Goal: Task Accomplishment & Management: Use online tool/utility

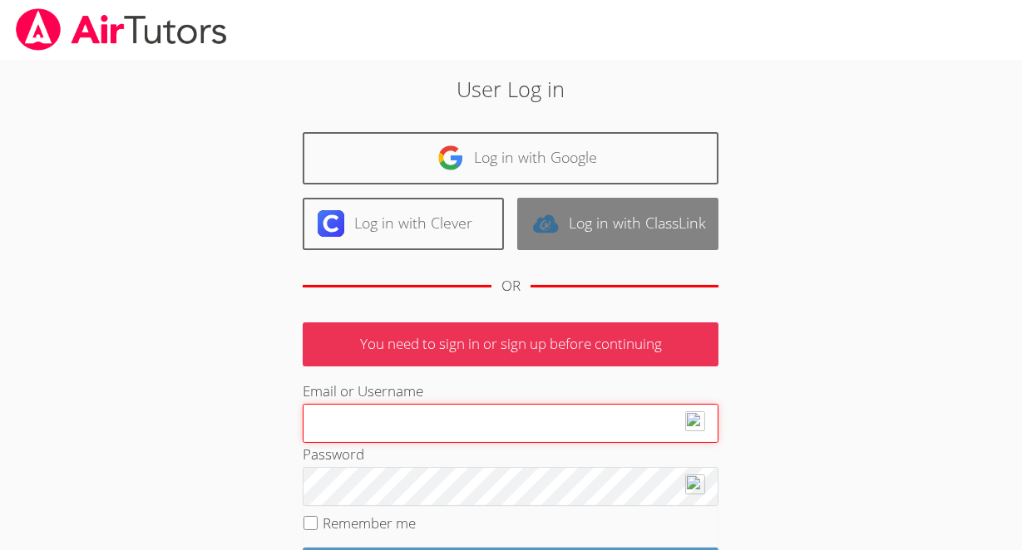
type input "klashe89@gmail.com"
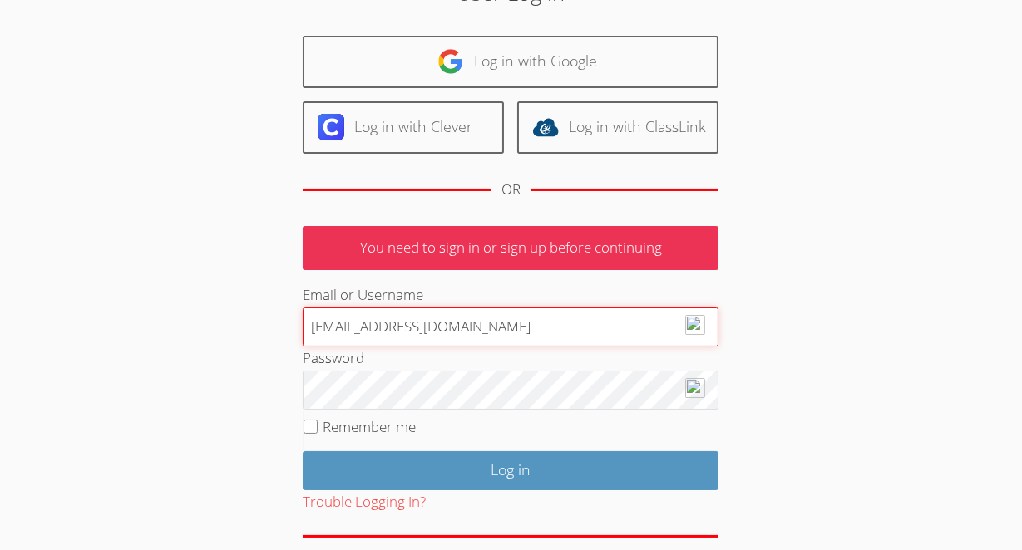
scroll to position [101, 0]
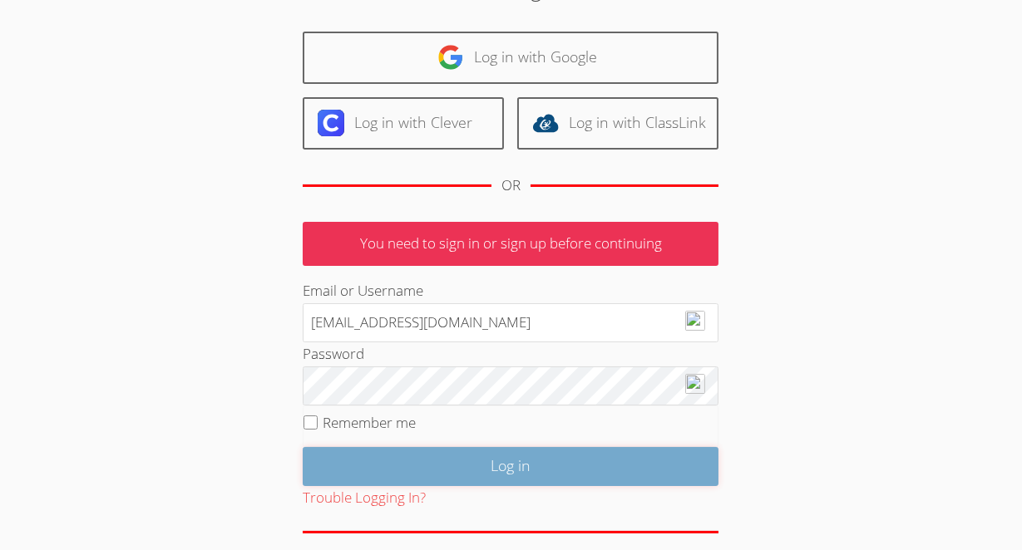
click at [531, 457] on input "Log in" at bounding box center [511, 466] width 416 height 39
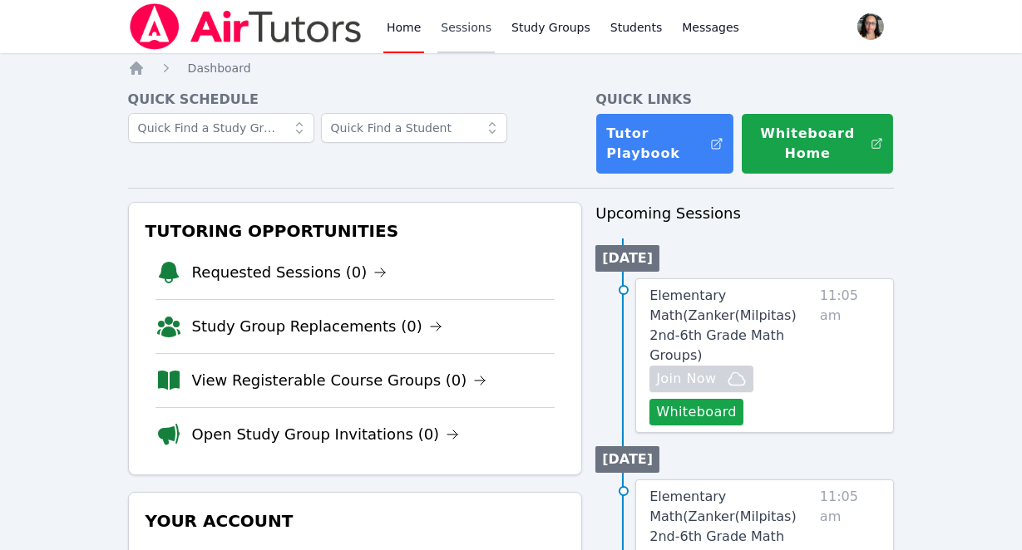
click at [461, 27] on link "Sessions" at bounding box center [465, 26] width 57 height 53
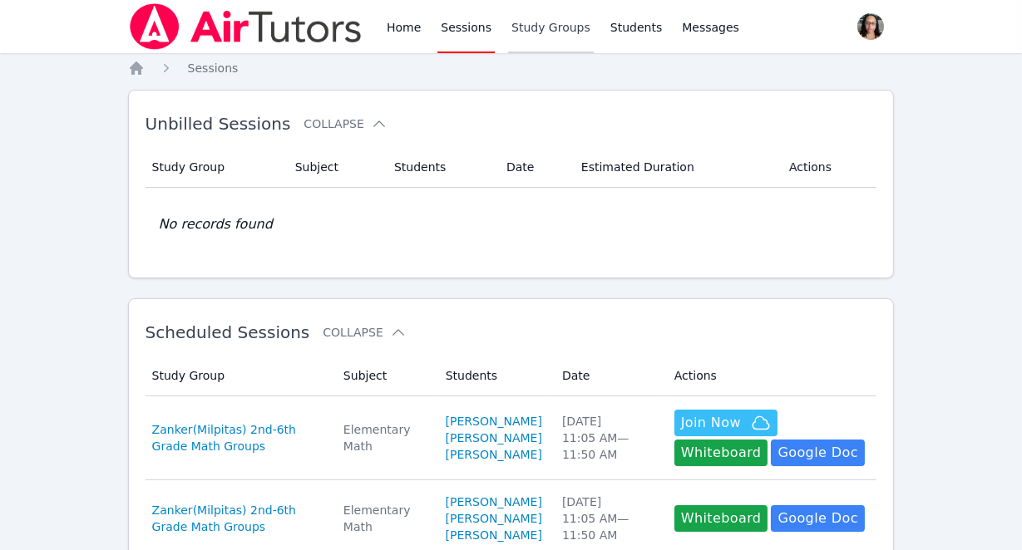
click at [531, 19] on link "Study Groups" at bounding box center [551, 26] width 86 height 53
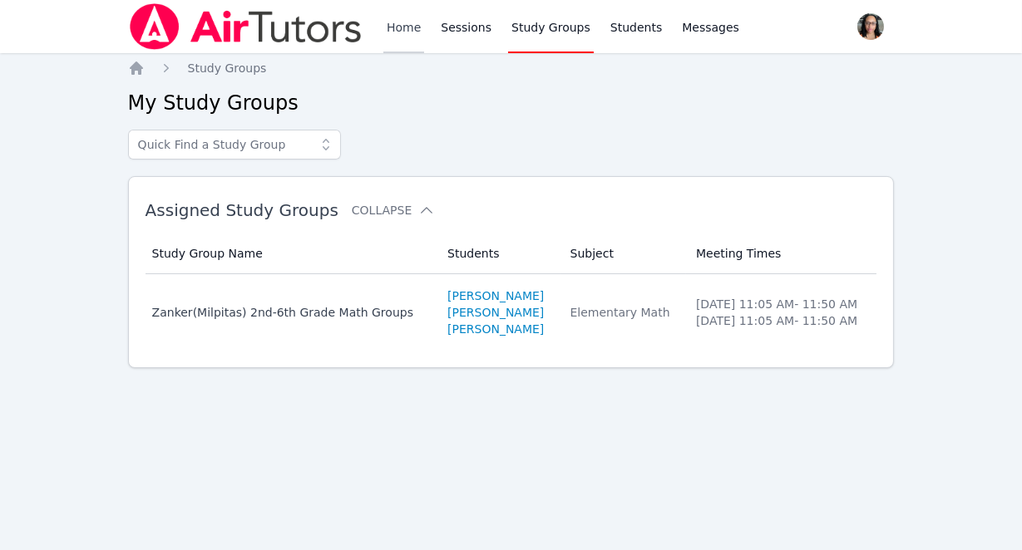
click at [406, 23] on link "Home" at bounding box center [403, 26] width 41 height 53
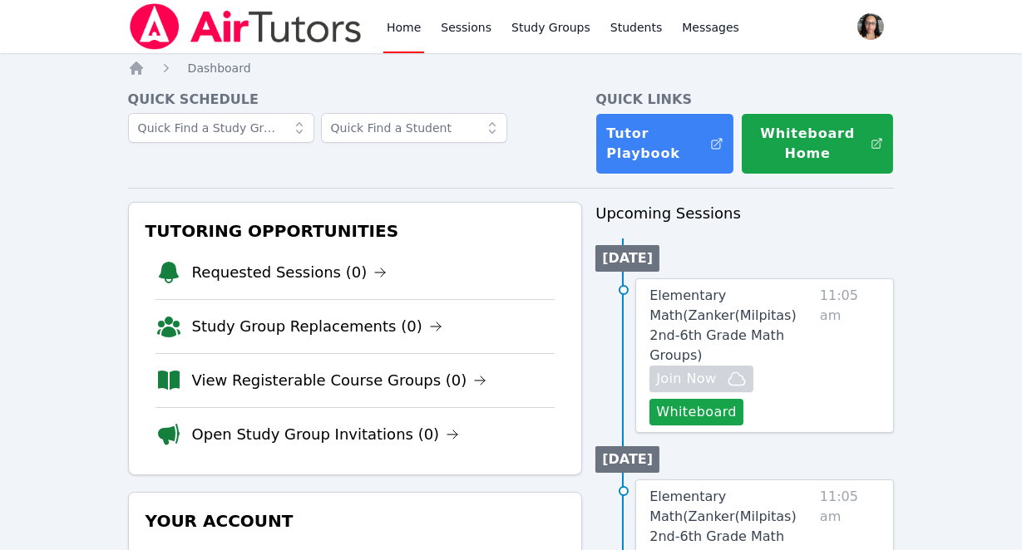
click at [94, 16] on nav "Home Sessions Study Groups Students Messages Open user menu Kierra Morris Open …" at bounding box center [511, 26] width 1022 height 53
click at [563, 35] on link "Study Groups" at bounding box center [551, 26] width 86 height 53
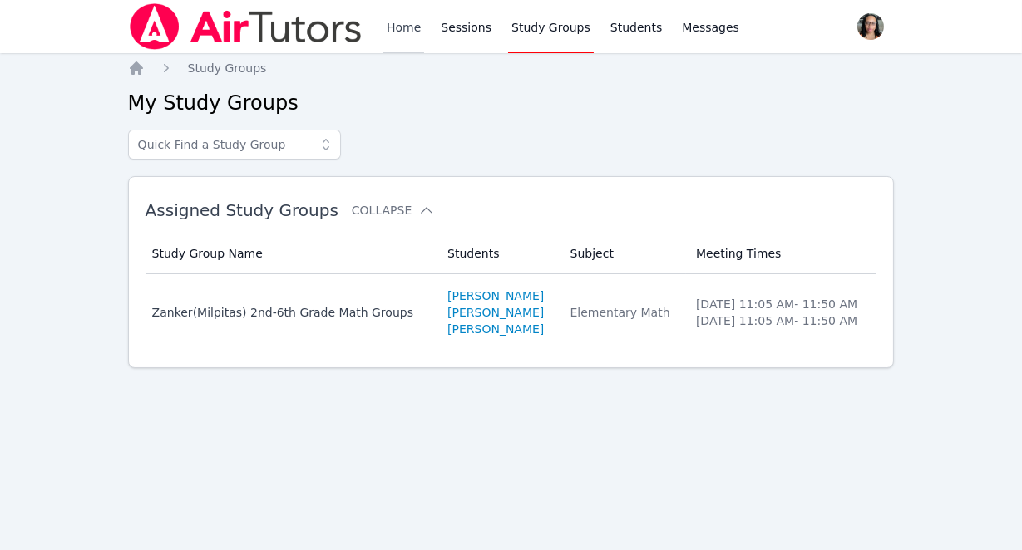
click at [398, 21] on link "Home" at bounding box center [403, 26] width 41 height 53
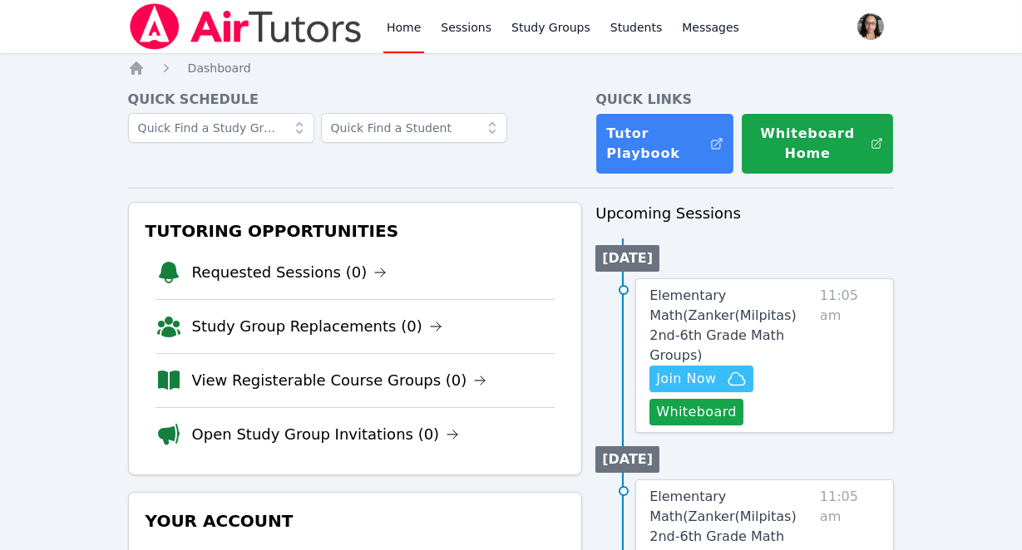
click at [565, 126] on div at bounding box center [355, 136] width 455 height 47
click at [684, 369] on span "Join Now" at bounding box center [686, 379] width 60 height 20
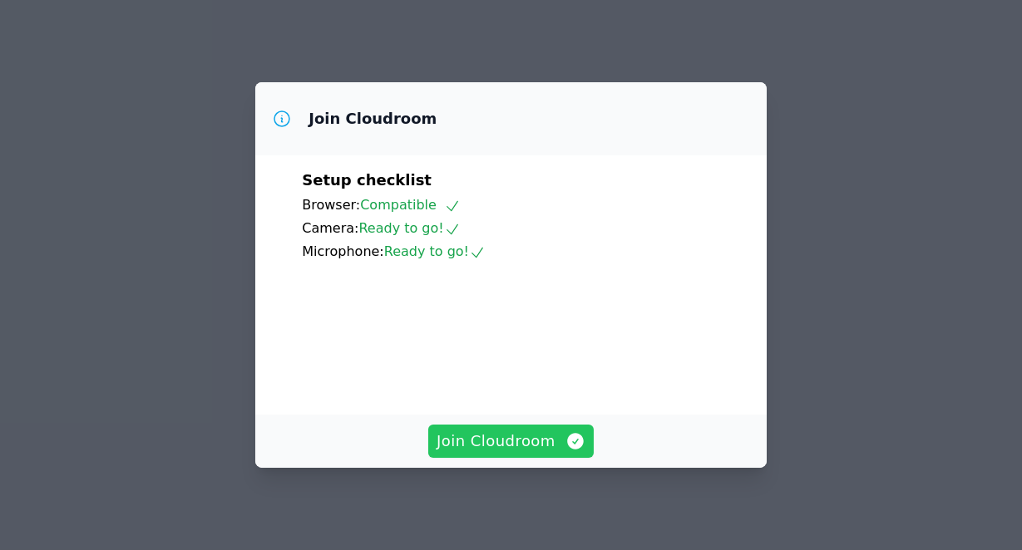
click at [517, 452] on span "Join Cloudroom" at bounding box center [511, 441] width 149 height 23
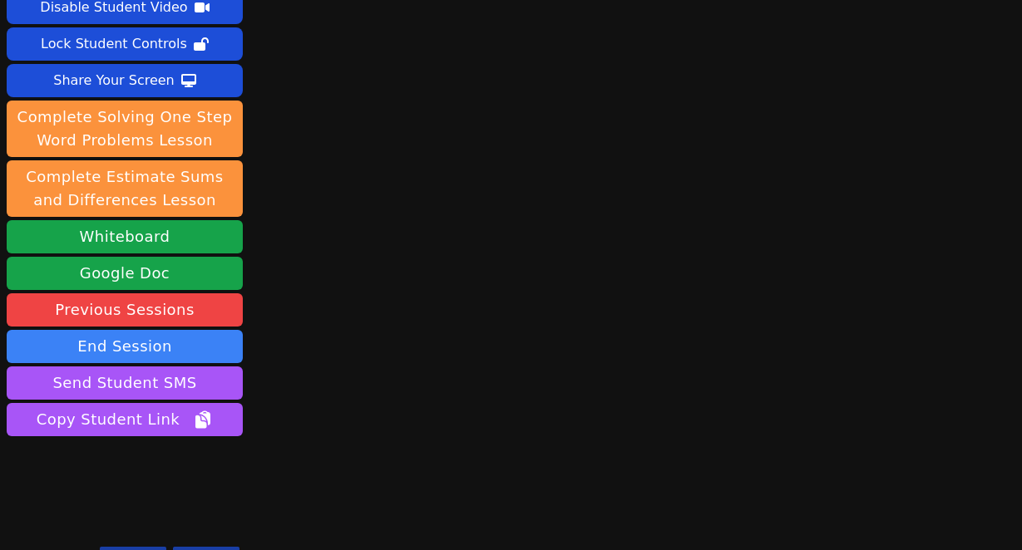
scroll to position [108, 0]
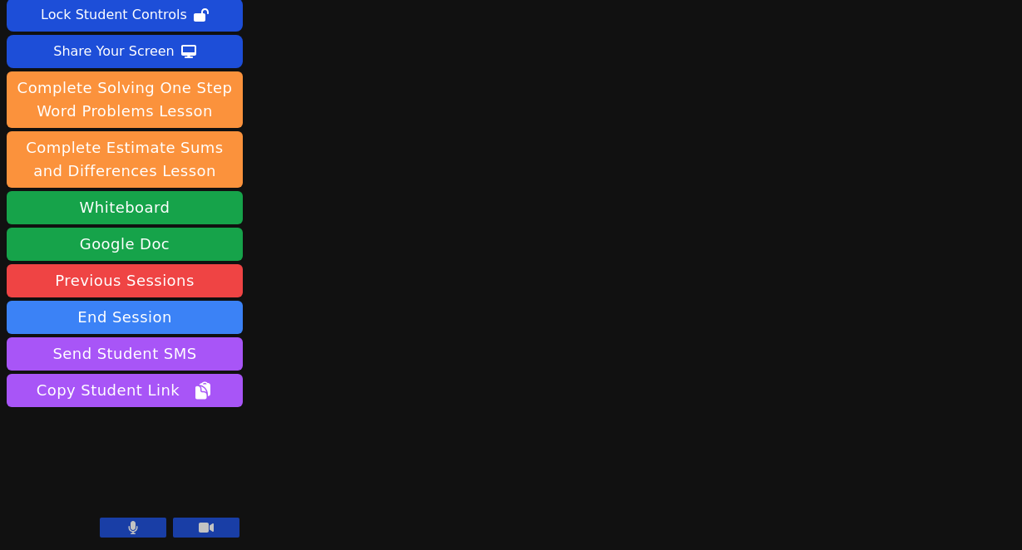
click at [132, 530] on icon at bounding box center [133, 527] width 9 height 13
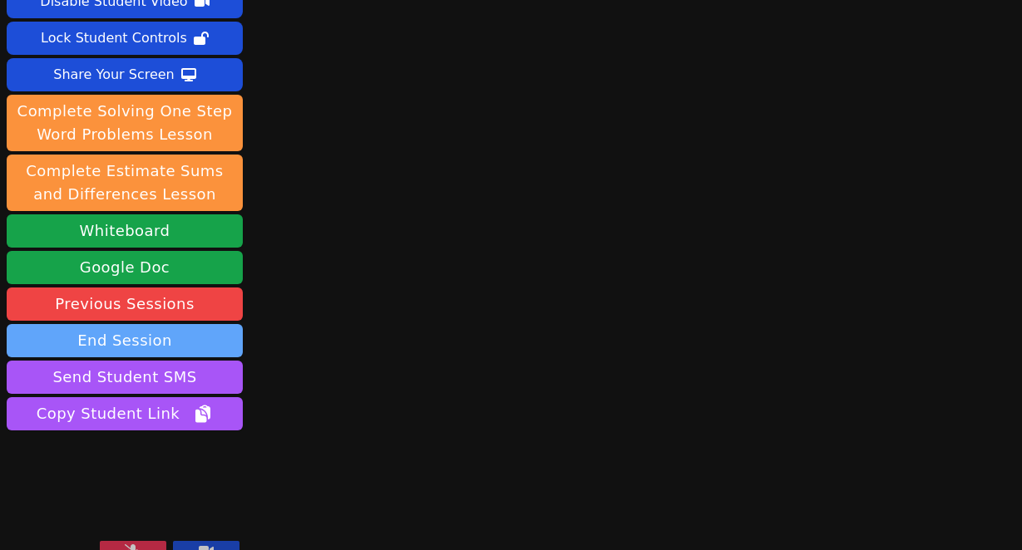
click at [153, 324] on button "End Session" at bounding box center [125, 340] width 236 height 33
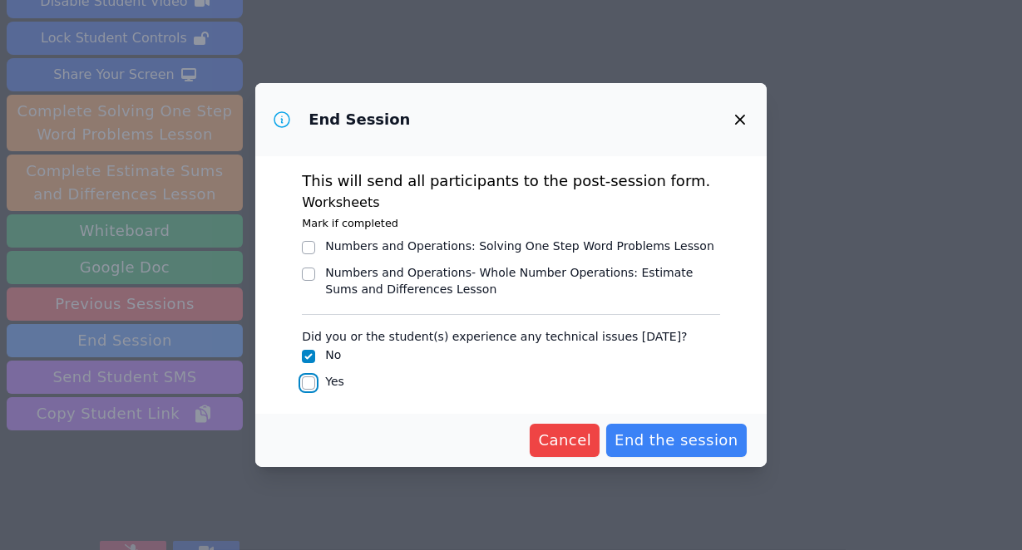
click at [313, 385] on input "Yes" at bounding box center [308, 383] width 13 height 13
checkbox input "true"
click at [313, 360] on input "No" at bounding box center [308, 356] width 13 height 13
checkbox input "true"
click at [318, 377] on div "Yes" at bounding box center [511, 383] width 418 height 20
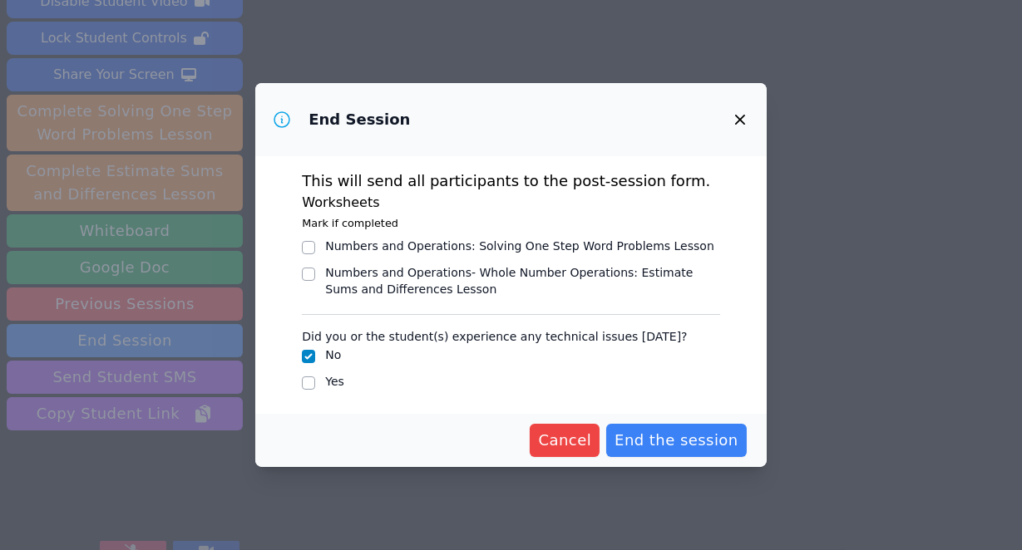
click at [338, 391] on div "Yes" at bounding box center [511, 383] width 418 height 20
click at [294, 384] on div "This will send all participants to the post-session form. Worksheets Mark if co…" at bounding box center [510, 284] width 511 height 257
click at [309, 384] on input "Yes" at bounding box center [308, 383] width 13 height 13
checkbox input "true"
checkbox input "false"
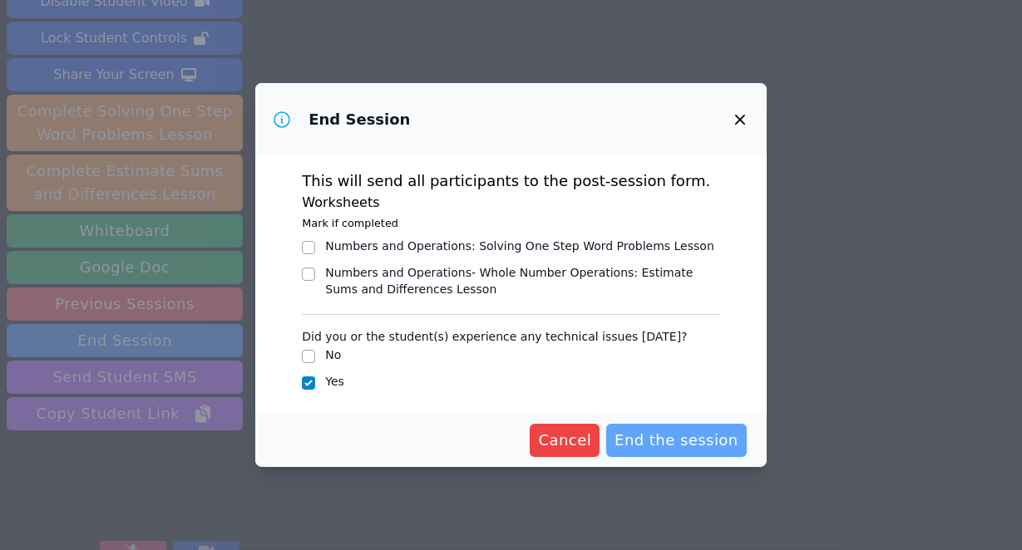
click at [684, 446] on span "End the session" at bounding box center [676, 440] width 124 height 23
click at [687, 424] on button "End the session" at bounding box center [676, 440] width 141 height 33
click at [713, 451] on span "End the session" at bounding box center [676, 440] width 124 height 23
click at [683, 431] on span "End the session" at bounding box center [676, 440] width 124 height 23
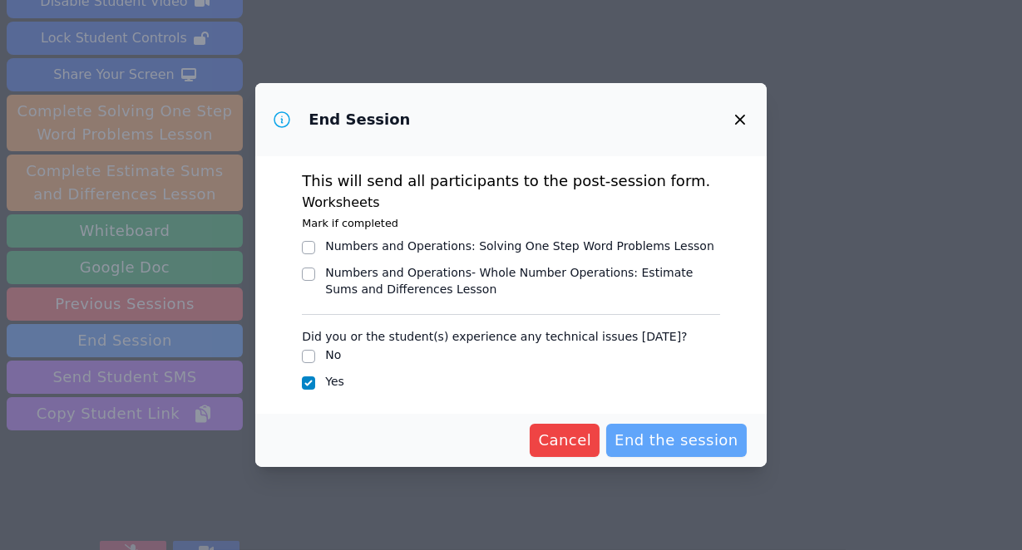
click at [683, 431] on span "End the session" at bounding box center [676, 440] width 124 height 23
click at [656, 441] on span "End the session" at bounding box center [676, 440] width 124 height 23
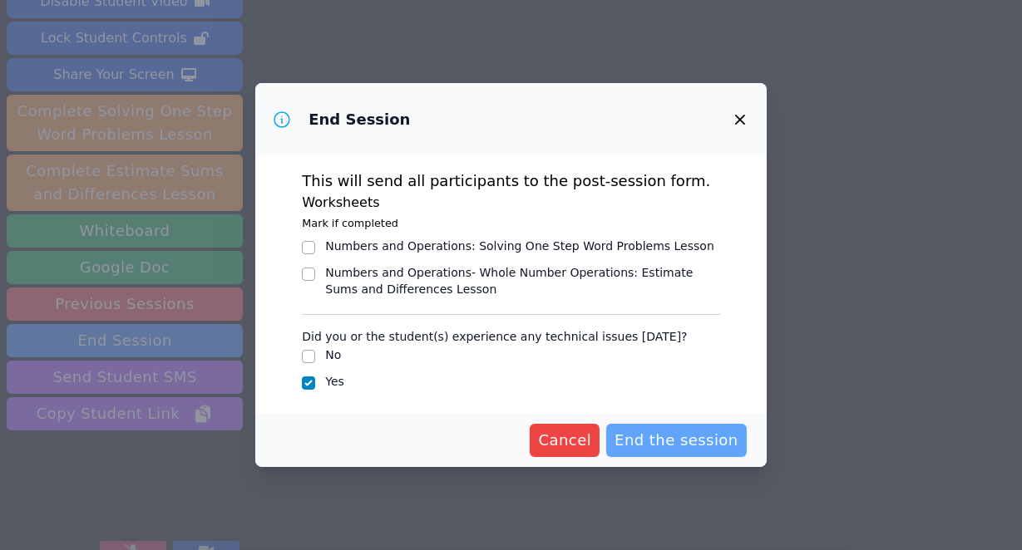
click at [656, 441] on span "End the session" at bounding box center [676, 440] width 124 height 23
click at [695, 445] on span "End the session" at bounding box center [676, 440] width 124 height 23
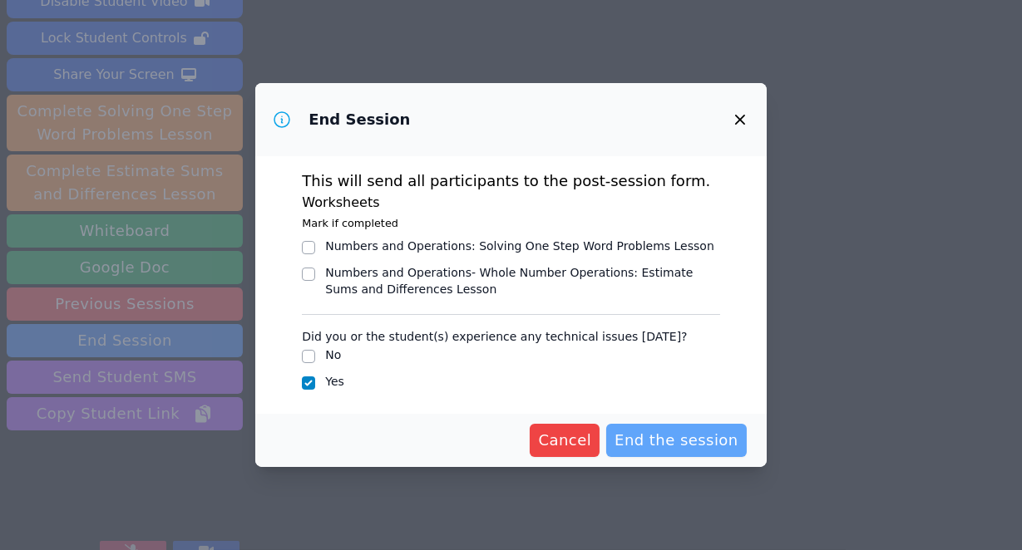
click at [695, 445] on span "End the session" at bounding box center [676, 440] width 124 height 23
click at [739, 111] on icon "button" at bounding box center [740, 120] width 20 height 20
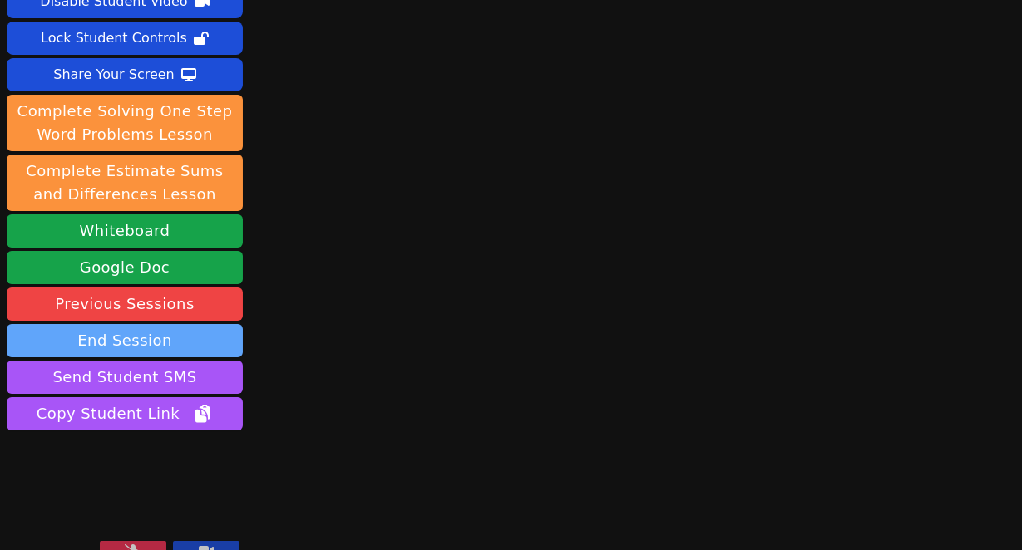
click at [155, 324] on button "End Session" at bounding box center [125, 340] width 236 height 33
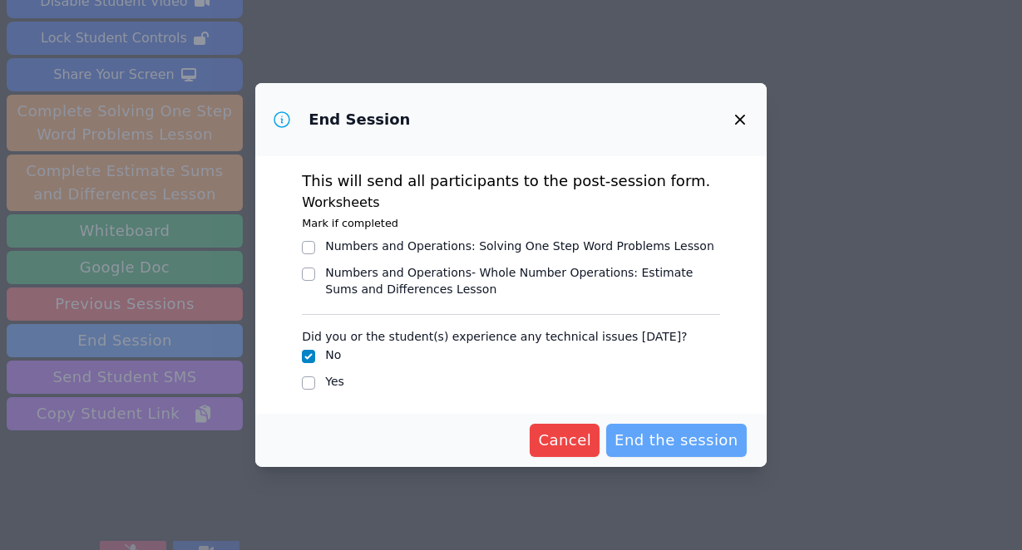
click at [644, 451] on span "End the session" at bounding box center [676, 440] width 124 height 23
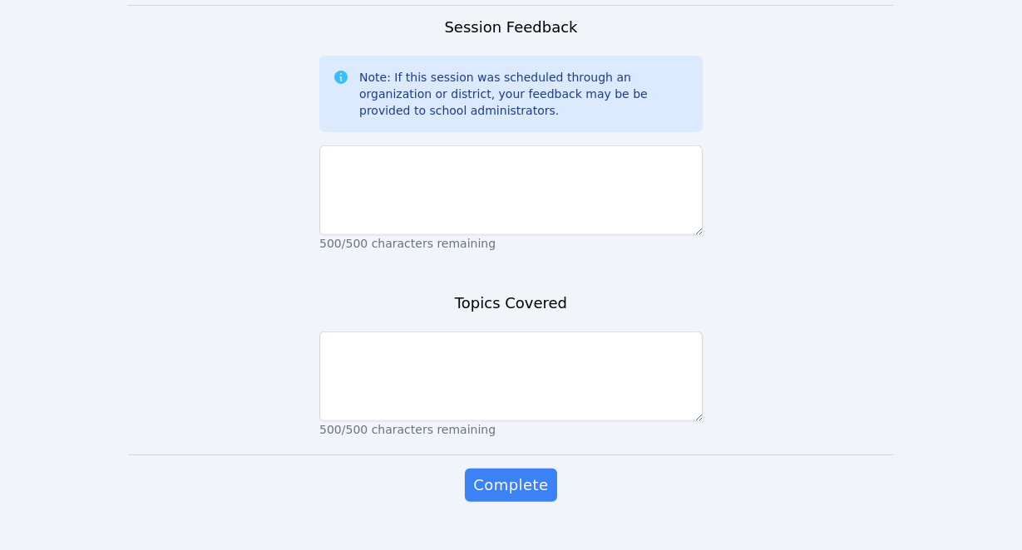
scroll to position [1266, 0]
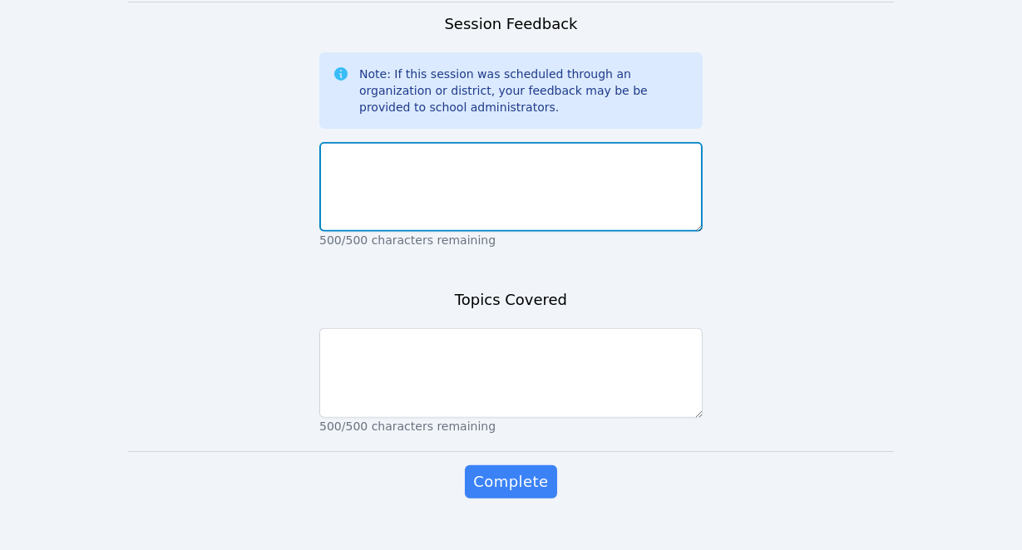
click at [446, 174] on textarea at bounding box center [510, 187] width 383 height 90
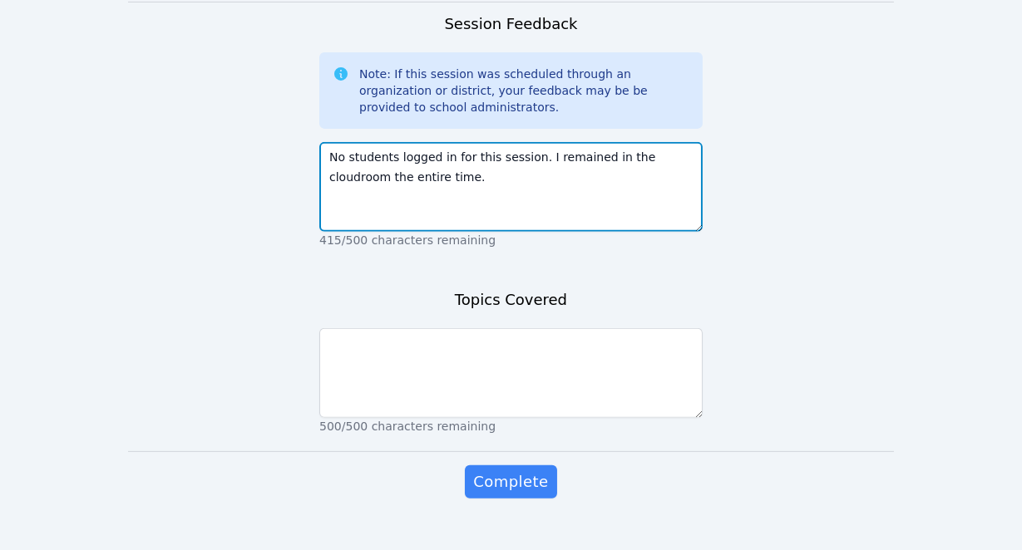
click at [424, 154] on textarea "No students logged in for this session. I remained in the cloudroom the entire …" at bounding box center [510, 187] width 383 height 90
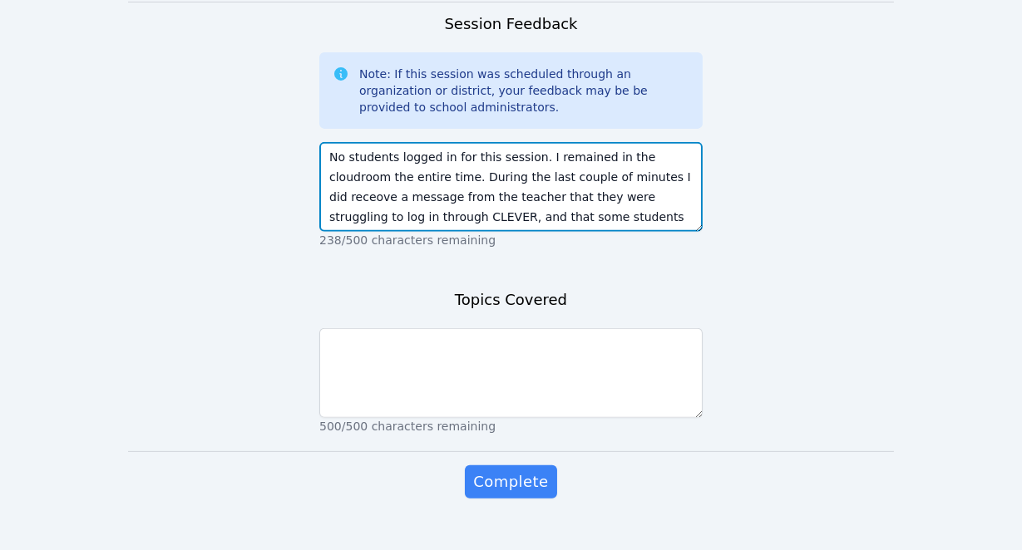
scroll to position [12, 0]
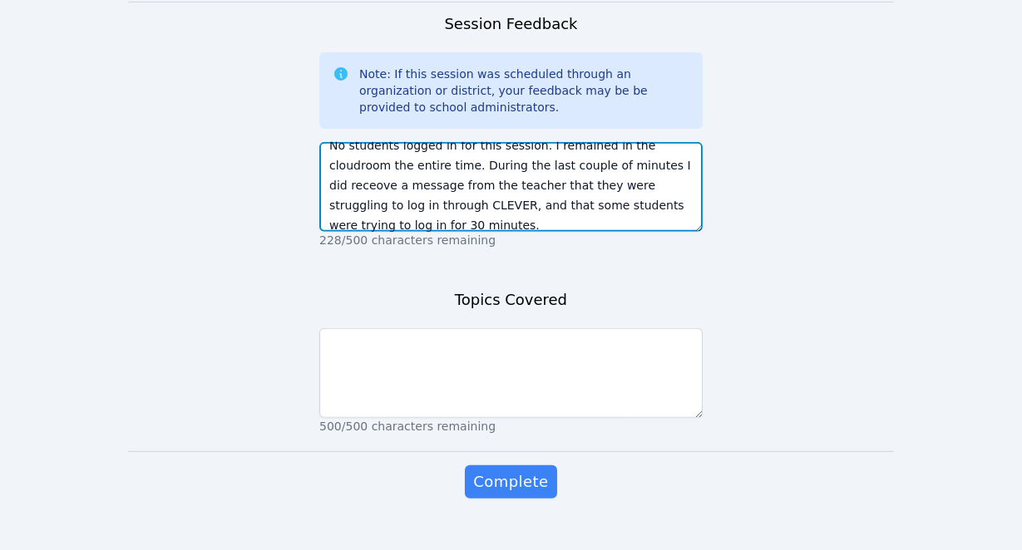
type textarea "No students logged in for this session. I remained in the cloudroom the entire …"
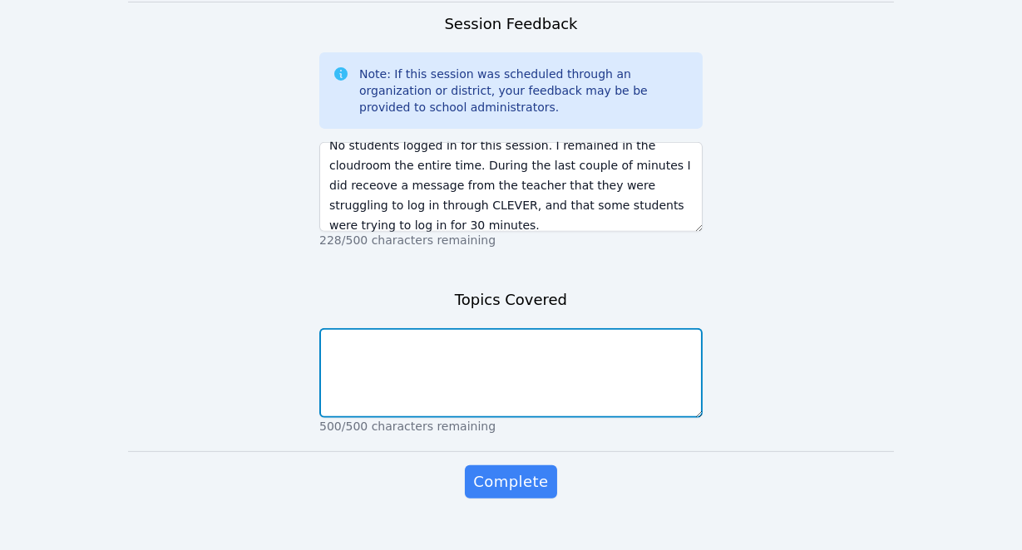
click at [393, 341] on textarea at bounding box center [510, 373] width 383 height 90
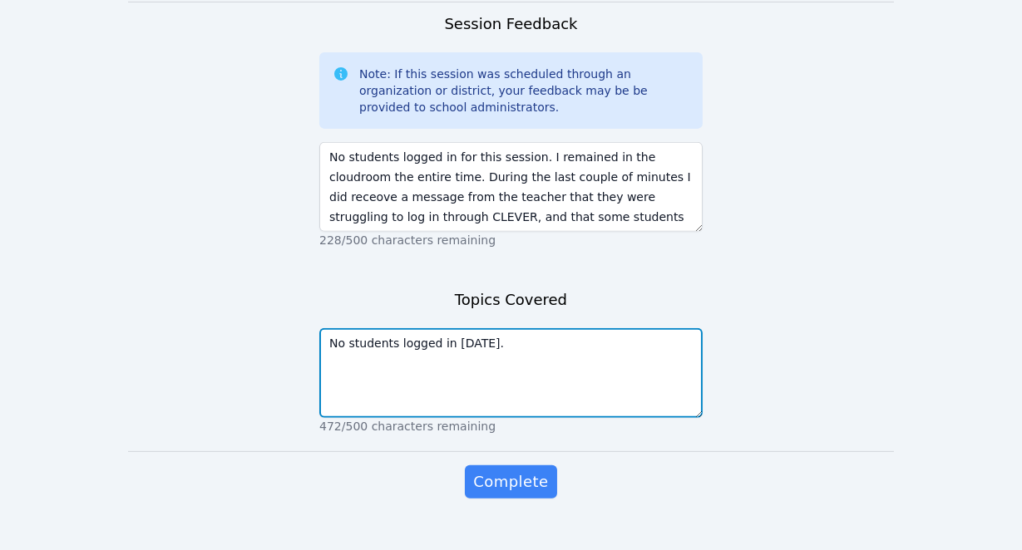
type textarea "No students logged in today."
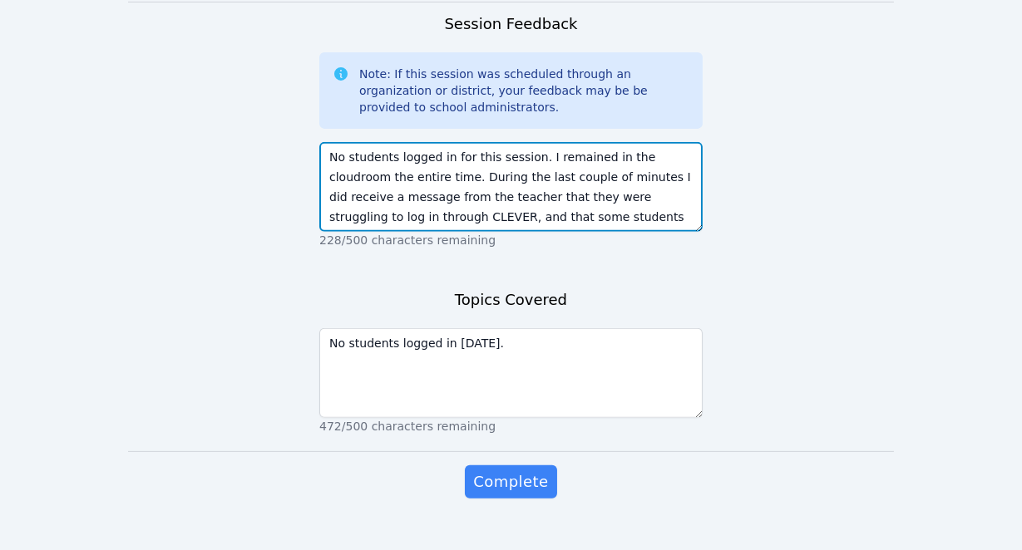
click at [659, 142] on textarea "No students logged in for this session. I remained in the cloudroom the entire …" at bounding box center [510, 187] width 383 height 90
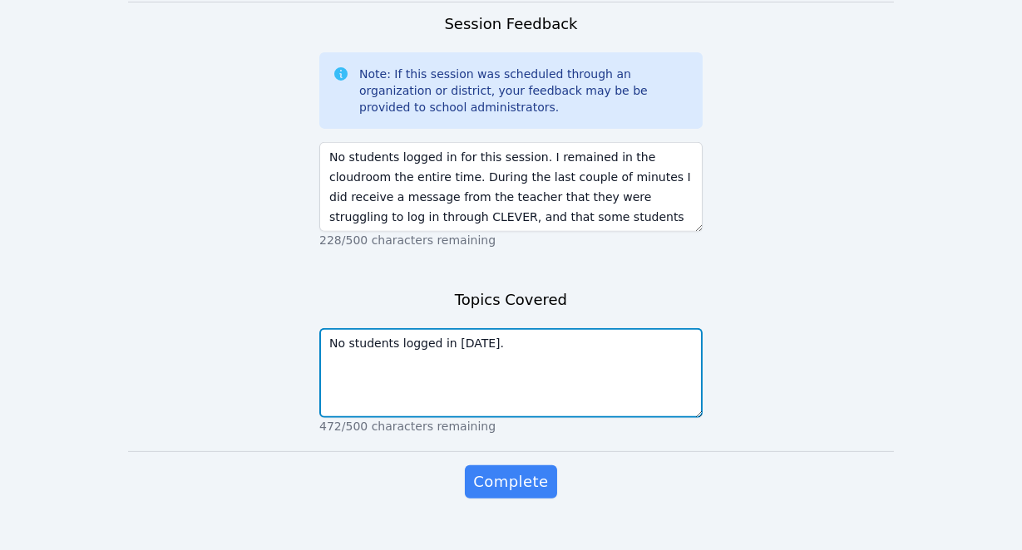
click at [595, 368] on textarea "No students logged in today." at bounding box center [510, 373] width 383 height 90
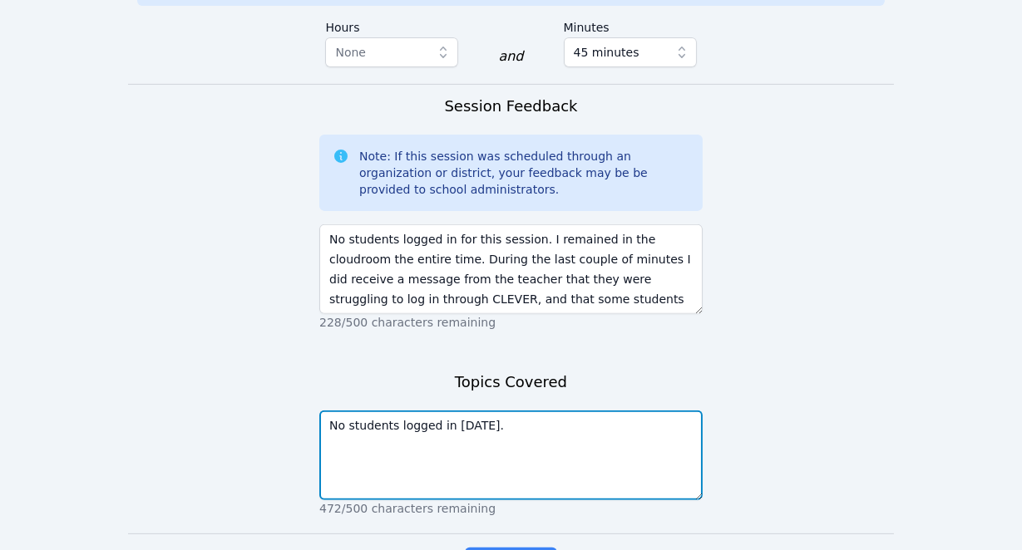
scroll to position [19, 0]
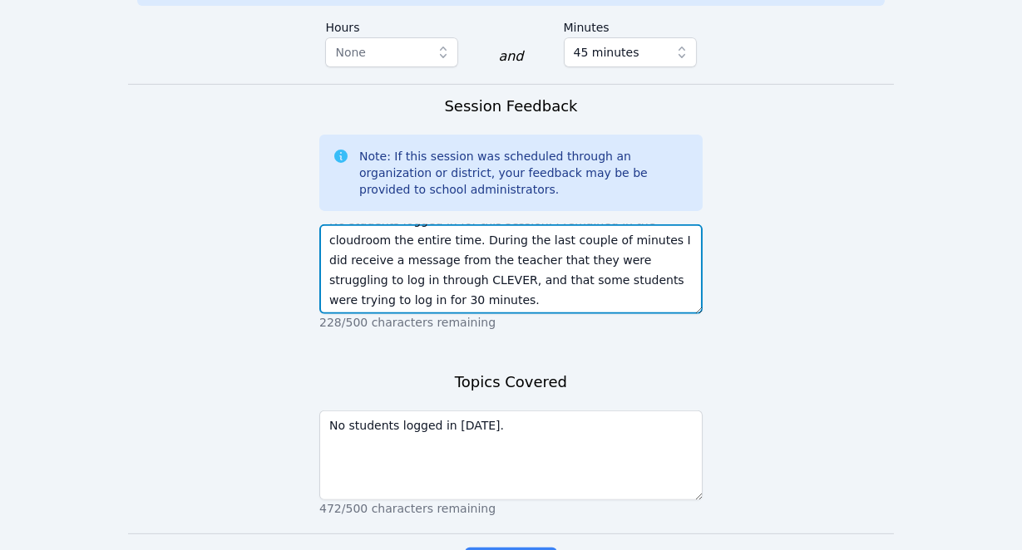
click at [376, 264] on textarea "No students logged in for this session. I remained in the cloudroom the entire …" at bounding box center [510, 270] width 383 height 90
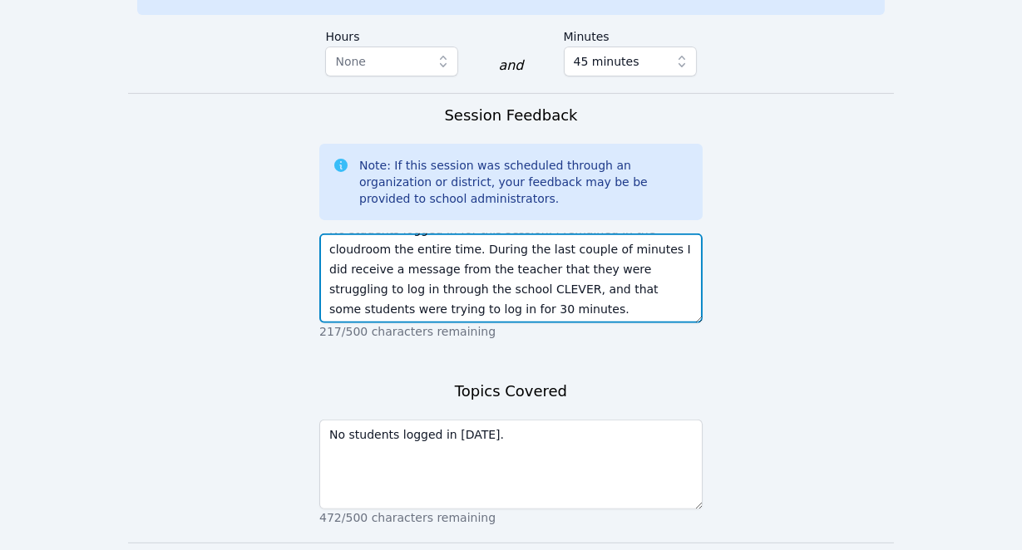
scroll to position [1273, 0]
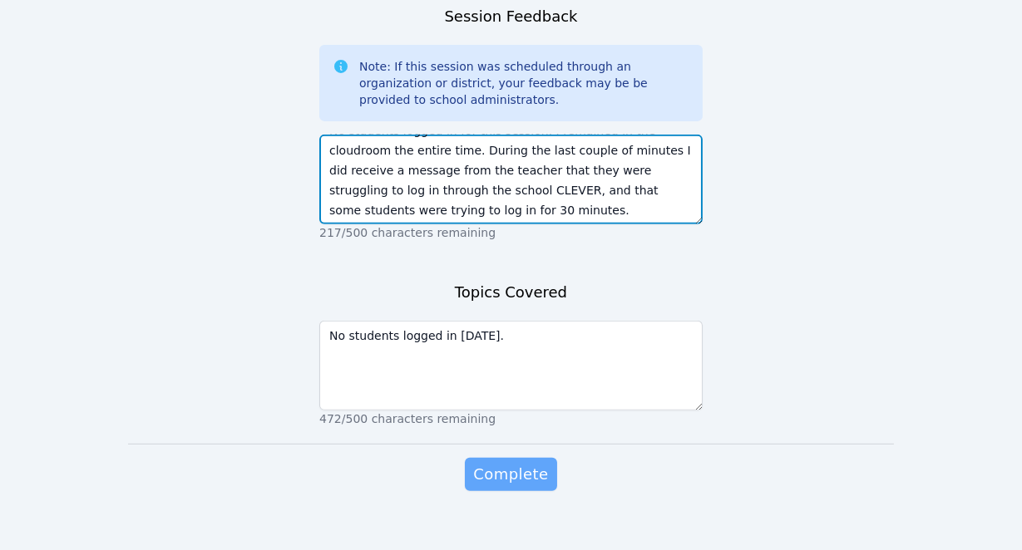
type textarea "No students logged in for this session. I remained in the cloudroom the entire …"
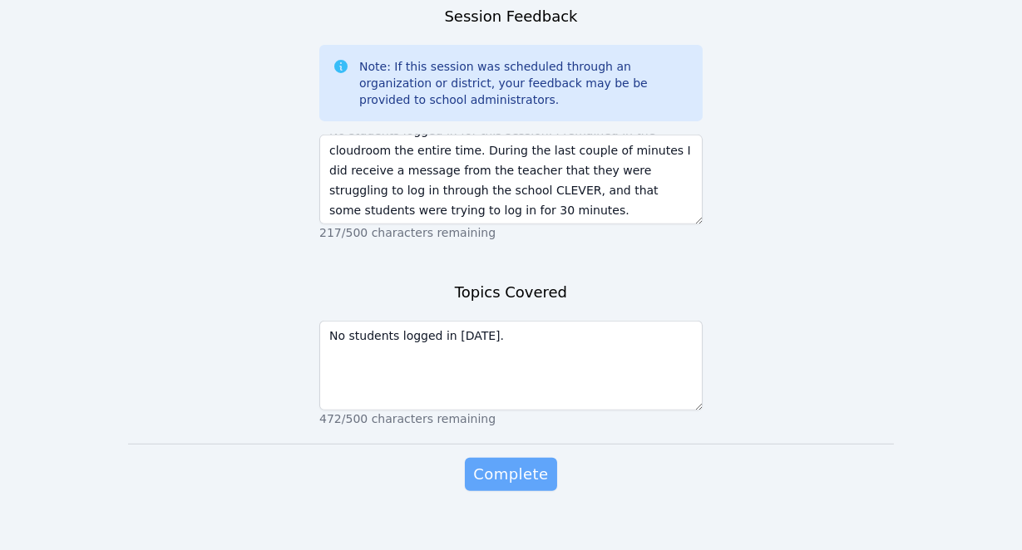
click at [514, 463] on span "Complete" at bounding box center [510, 474] width 75 height 23
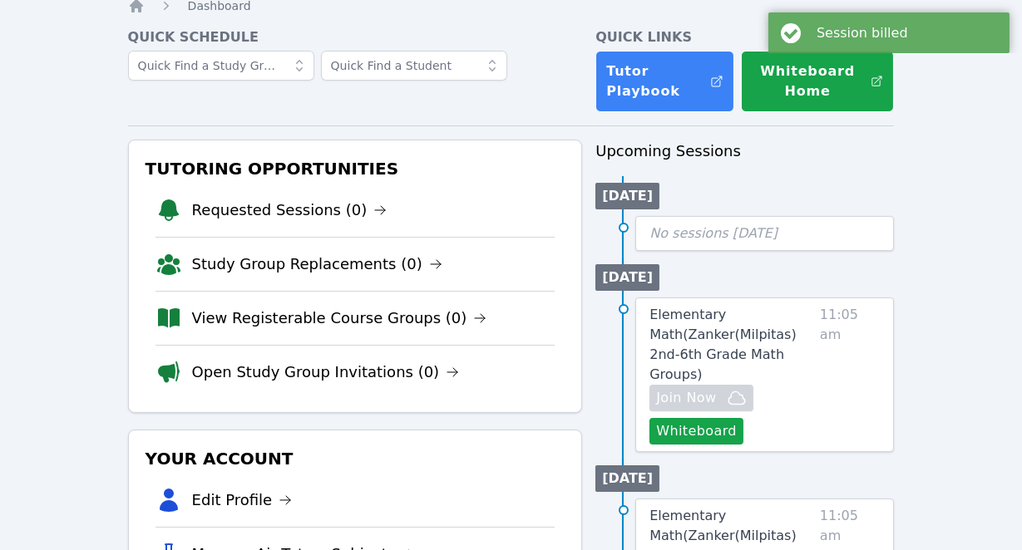
scroll to position [69, 0]
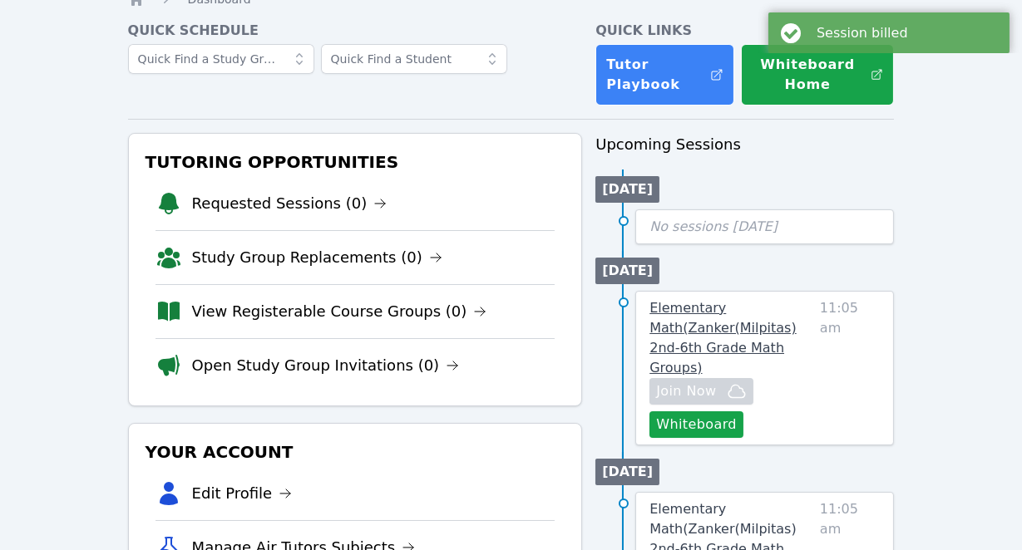
click at [693, 314] on span "Elementary Math ( Zanker(Milpitas) 2nd-6th Grade Math Groups )" at bounding box center [722, 338] width 147 height 76
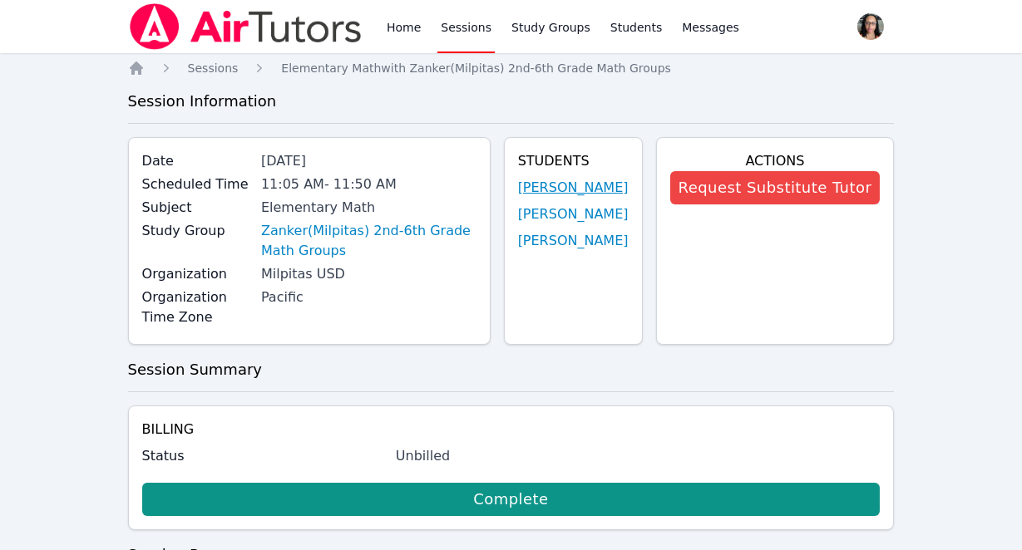
click at [556, 195] on link "David Serrano" at bounding box center [573, 188] width 111 height 20
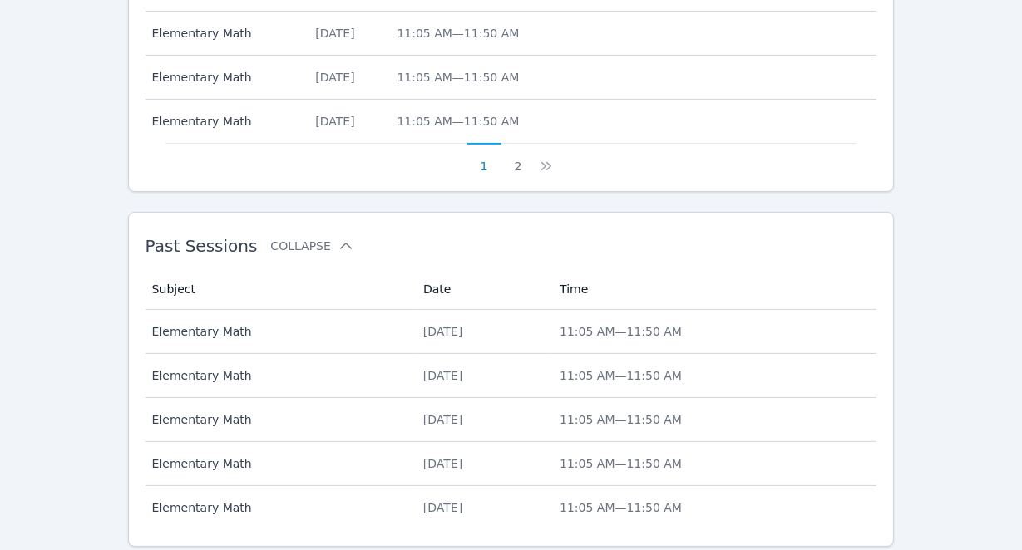
scroll to position [970, 0]
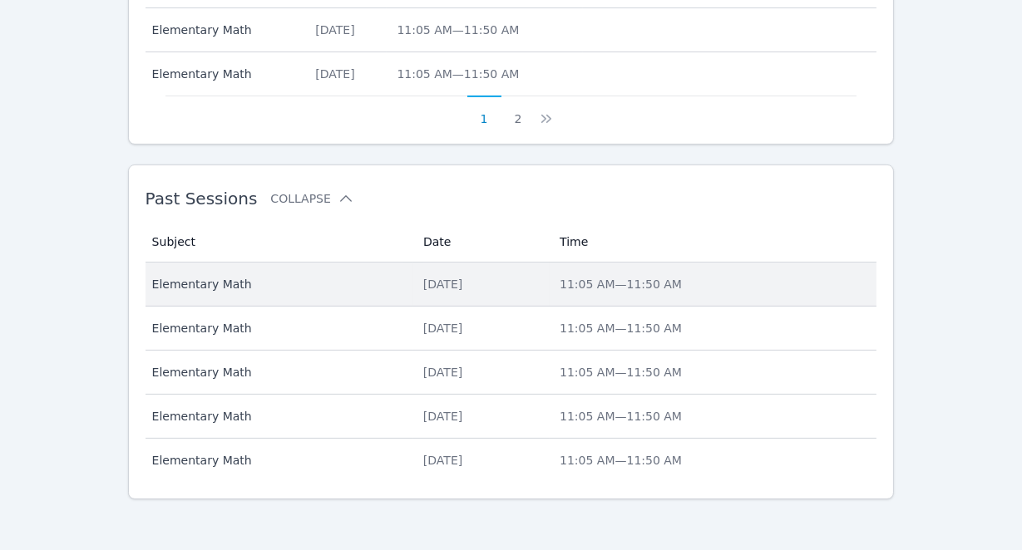
click at [446, 279] on div "Wed Oct 15, 2025" at bounding box center [481, 284] width 116 height 17
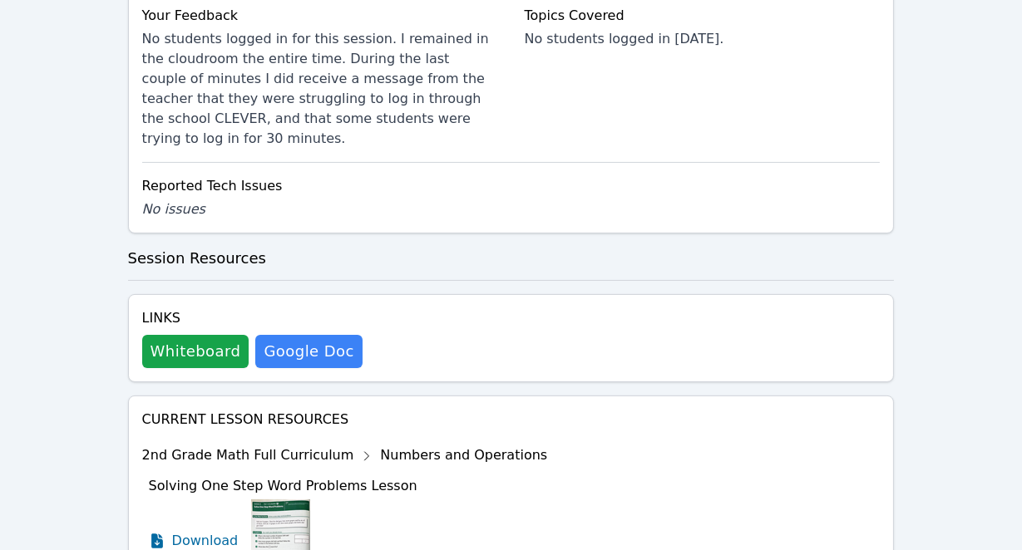
scroll to position [787, 0]
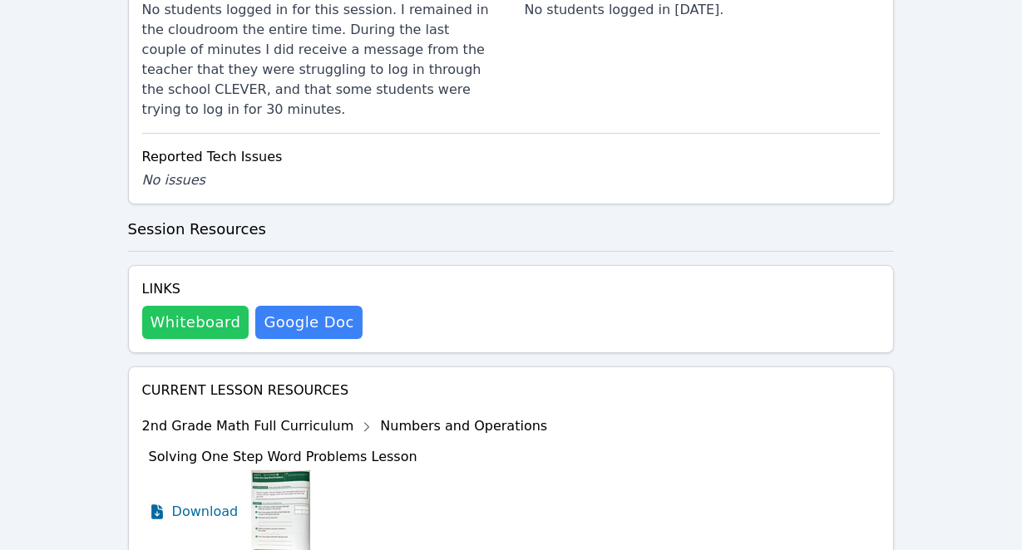
click at [207, 306] on button "Whiteboard" at bounding box center [195, 322] width 107 height 33
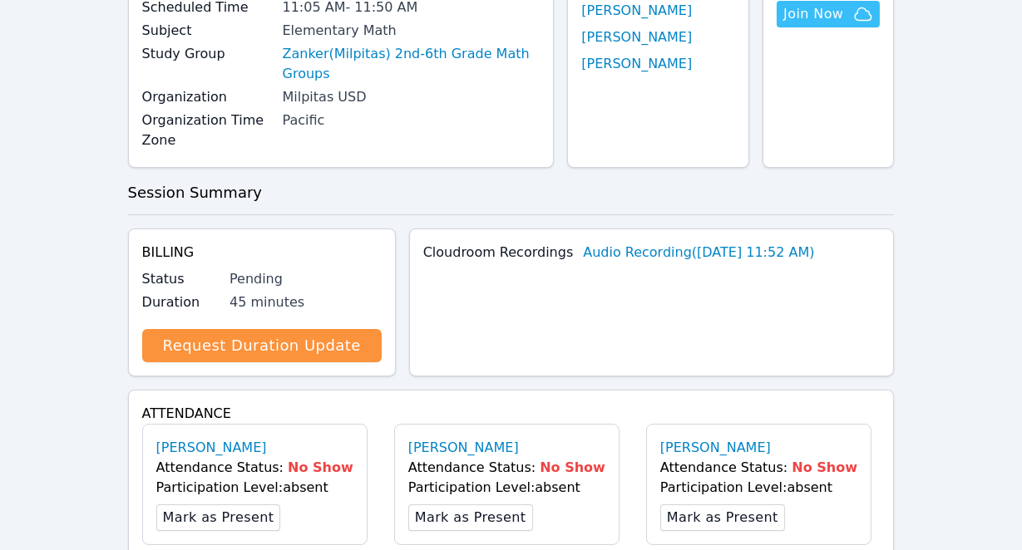
scroll to position [0, 0]
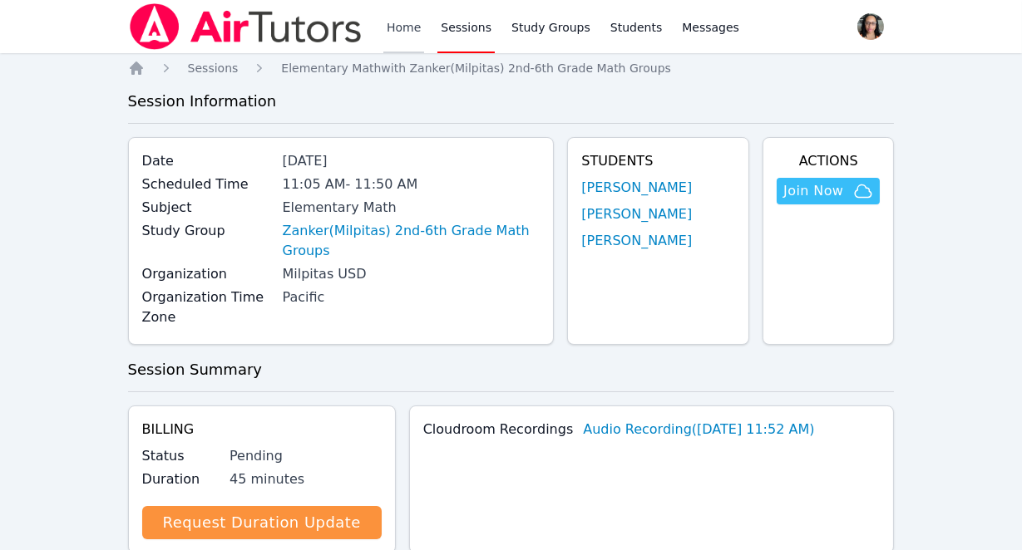
click at [408, 28] on link "Home" at bounding box center [403, 26] width 41 height 53
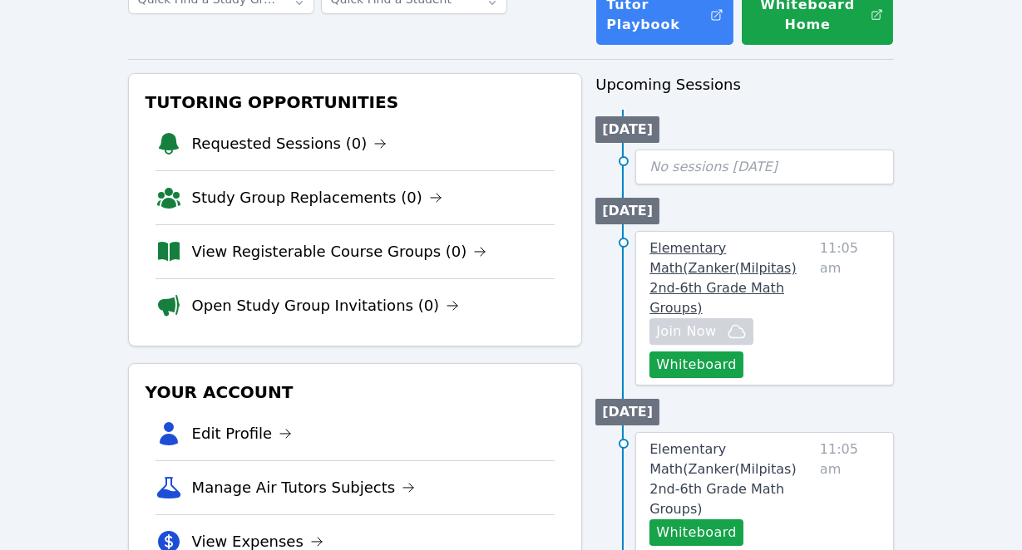
scroll to position [135, 0]
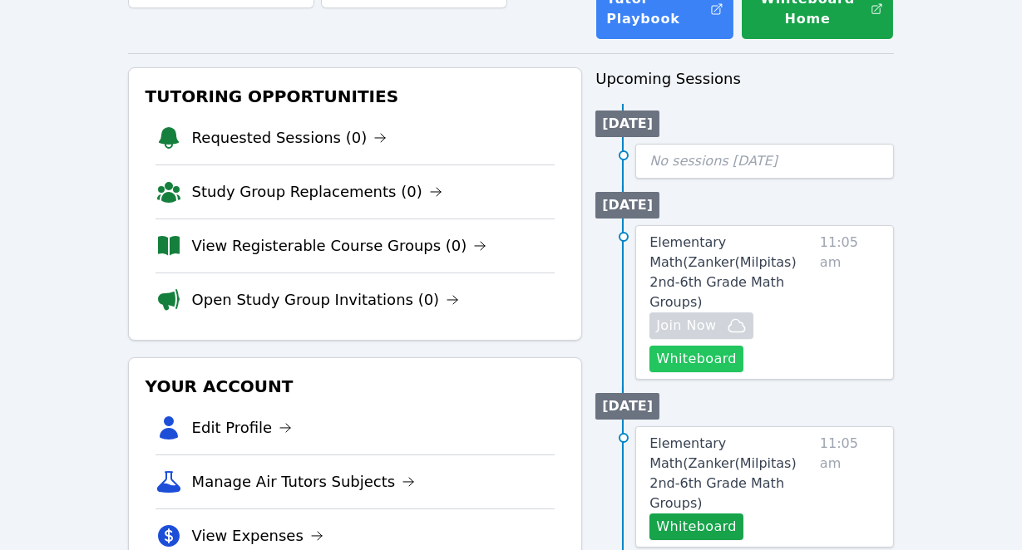
click at [702, 346] on button "Whiteboard" at bounding box center [696, 359] width 94 height 27
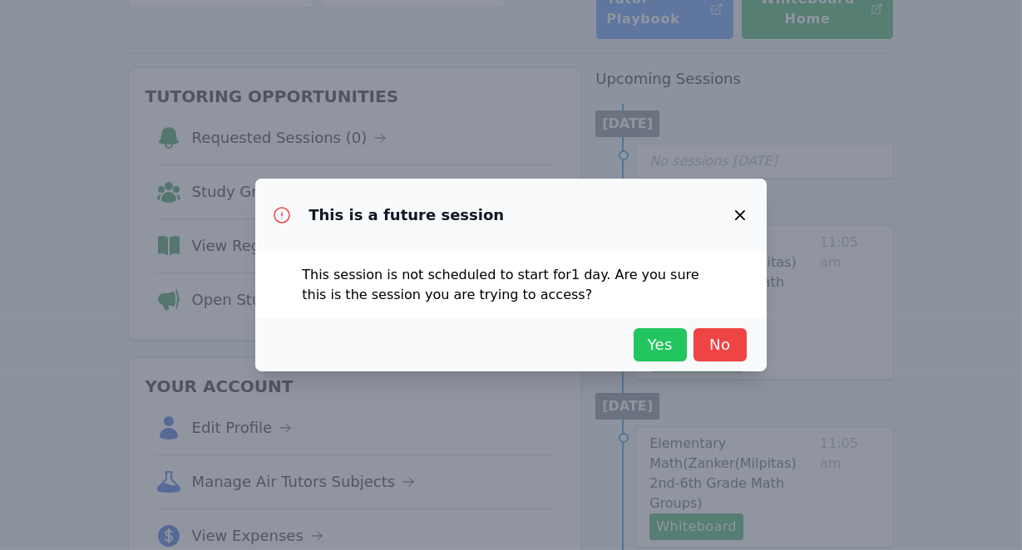
click at [668, 339] on span "Yes" at bounding box center [660, 344] width 37 height 23
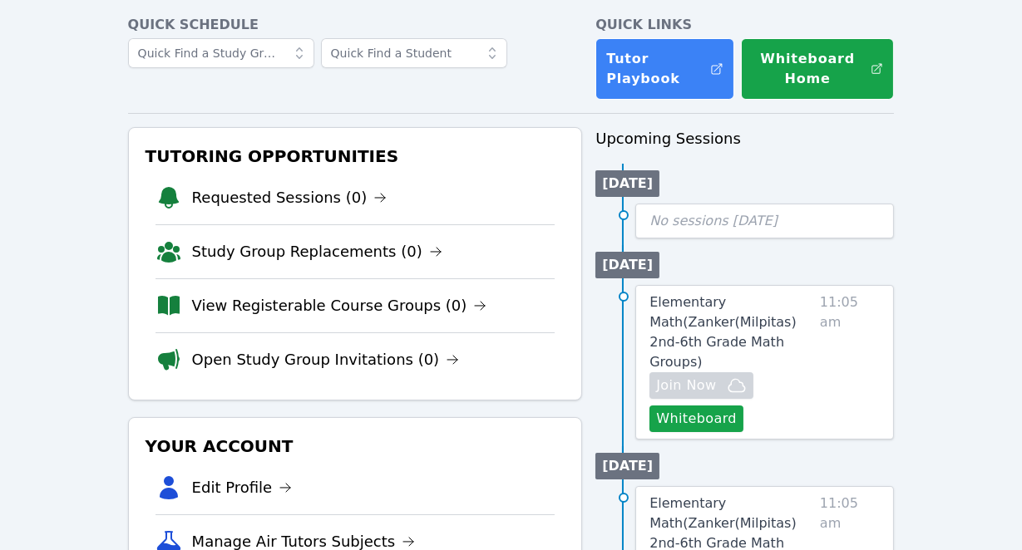
scroll to position [0, 0]
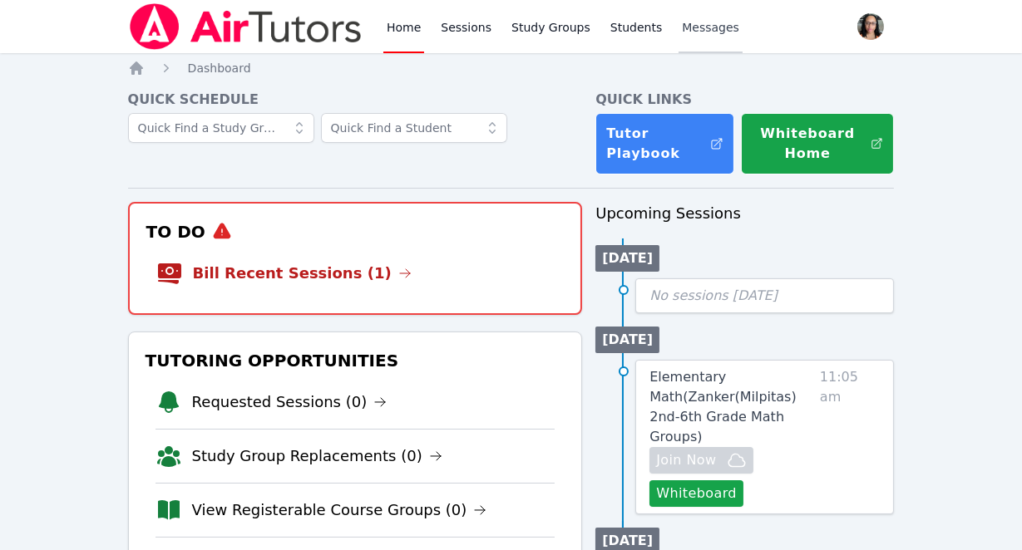
click at [684, 33] on span "Messages" at bounding box center [710, 27] width 57 height 17
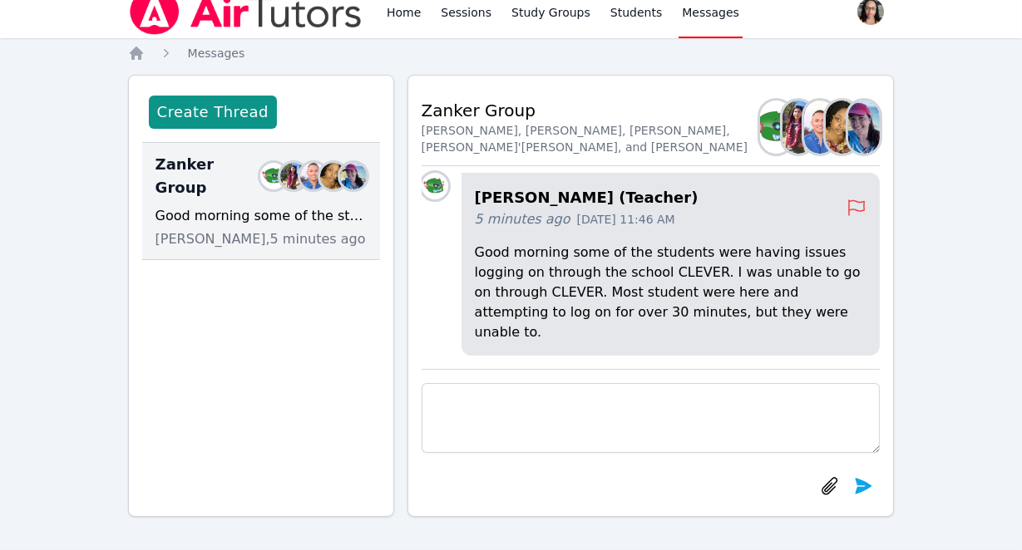
click at [274, 166] on img at bounding box center [273, 176] width 27 height 27
click at [431, 200] on img at bounding box center [435, 186] width 27 height 27
click at [294, 166] on img at bounding box center [293, 176] width 27 height 27
click at [786, 134] on img at bounding box center [798, 127] width 32 height 53
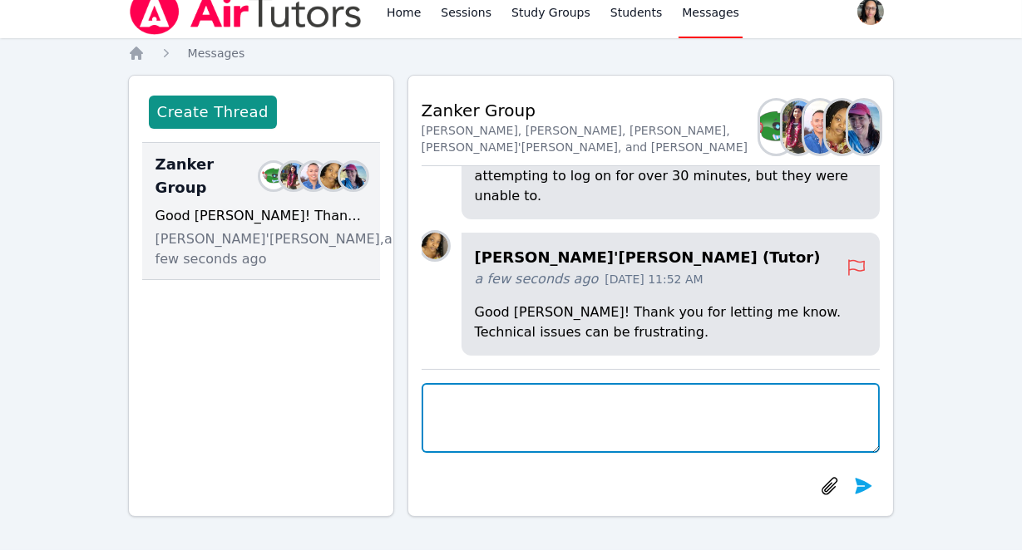
click at [561, 418] on textarea at bounding box center [651, 418] width 459 height 70
click at [702, 398] on textarea "Good morning, I appreciate the update. I will makw note" at bounding box center [651, 418] width 459 height 70
click at [760, 405] on textarea "Good morning, I appreciate the update. I will make note" at bounding box center [651, 418] width 459 height 70
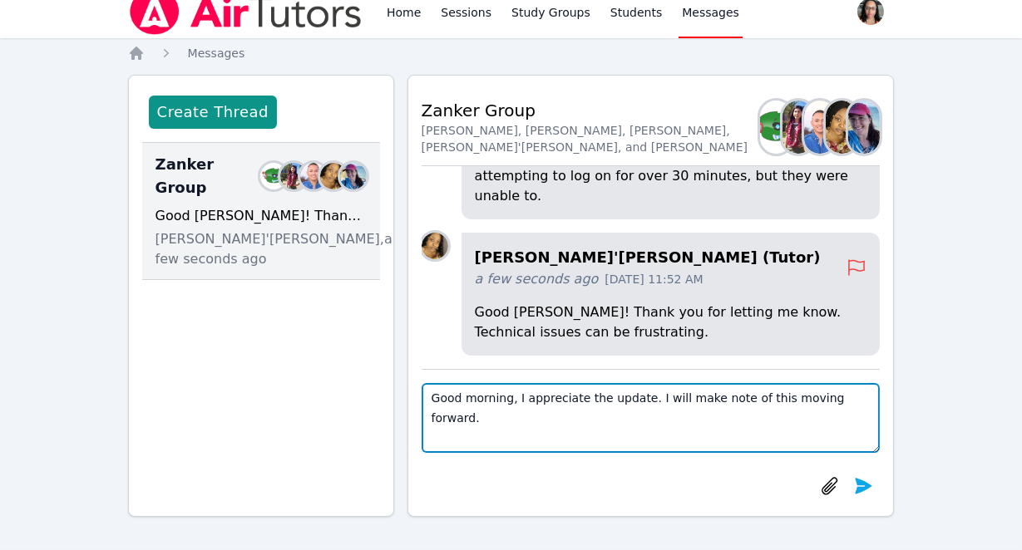
drag, startPoint x: 645, startPoint y: 400, endPoint x: 881, endPoint y: 433, distance: 238.5
click at [881, 433] on div "Back to Threads Zanker Group Celestina Olivas, Janette Sacdalan, Andrew Sacdala…" at bounding box center [650, 296] width 487 height 442
type textarea "Good morning, I appreciate the update. I hope to be able to meet with them on F…"
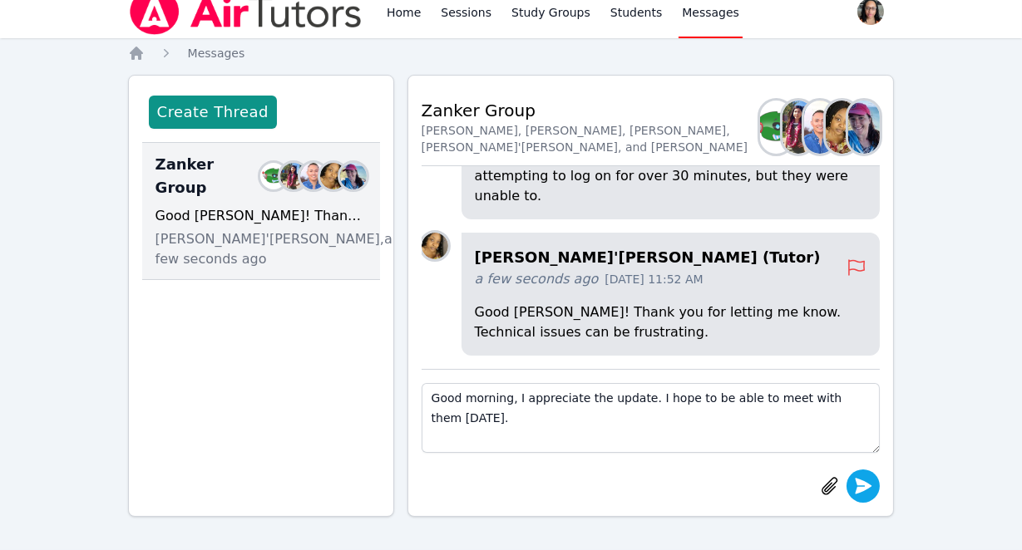
click at [861, 487] on icon "submit" at bounding box center [864, 486] width 17 height 16
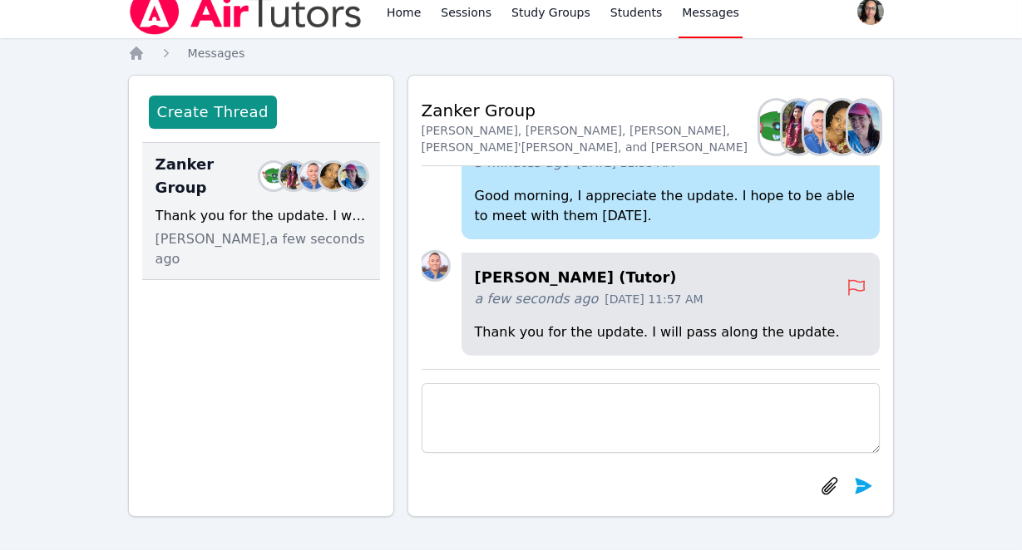
scroll to position [-402, 0]
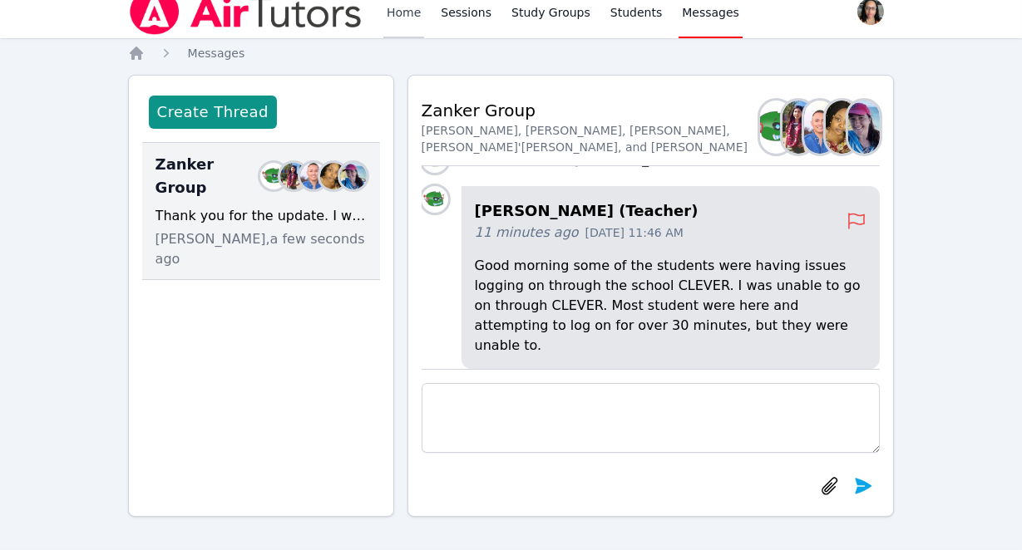
click at [390, 7] on link "Home" at bounding box center [403, 11] width 41 height 53
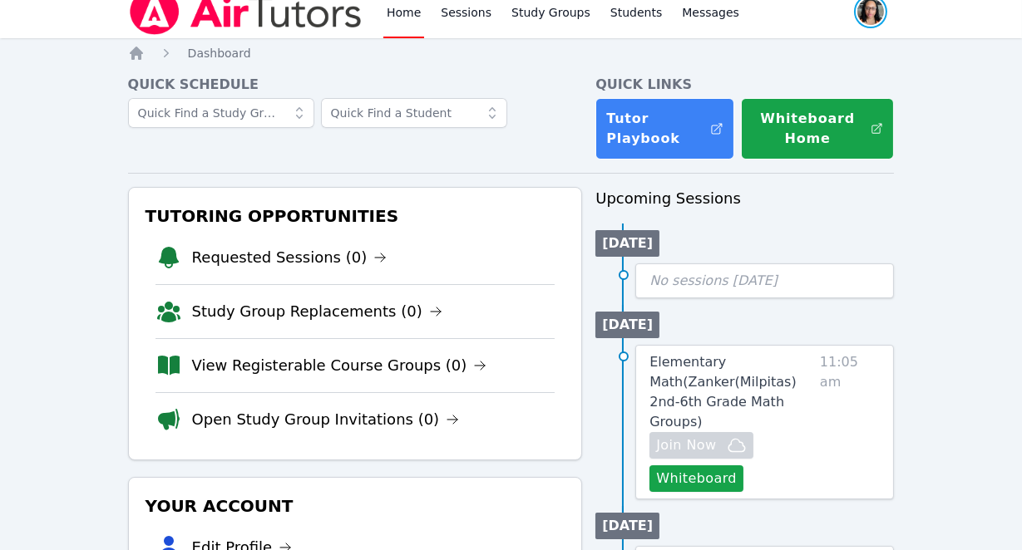
click at [882, 18] on span "button" at bounding box center [870, 11] width 37 height 37
click at [767, 84] on button "Logout" at bounding box center [804, 80] width 160 height 30
